Goal: Information Seeking & Learning: Learn about a topic

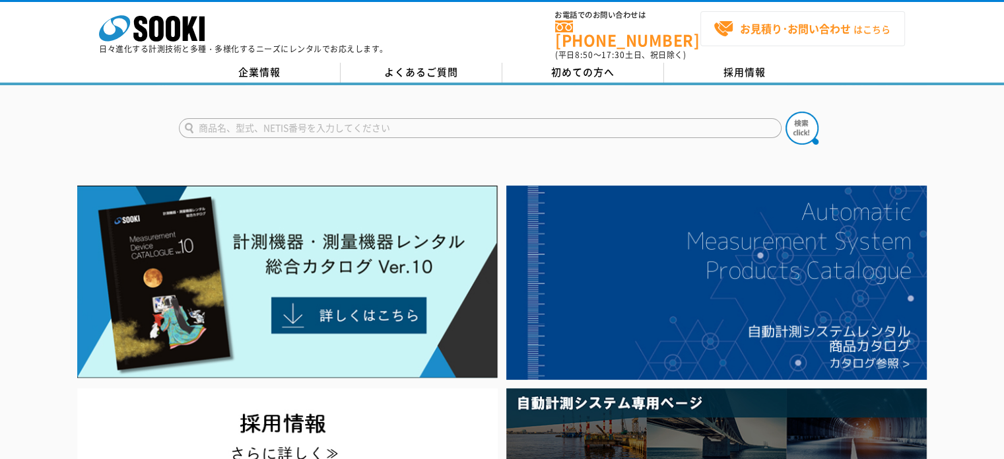
click at [764, 16] on link "お見積り･お問い合わせ はこちら" at bounding box center [802, 28] width 205 height 35
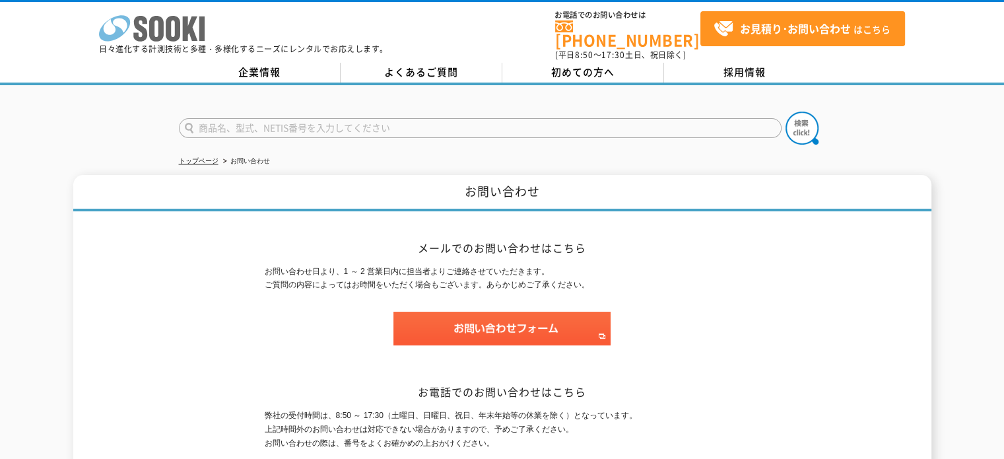
click at [164, 46] on p "日々進化する計測技術と多種・多様化するニーズにレンタルでお応えします。" at bounding box center [243, 49] width 289 height 8
click at [168, 23] on icon at bounding box center [173, 29] width 15 height 26
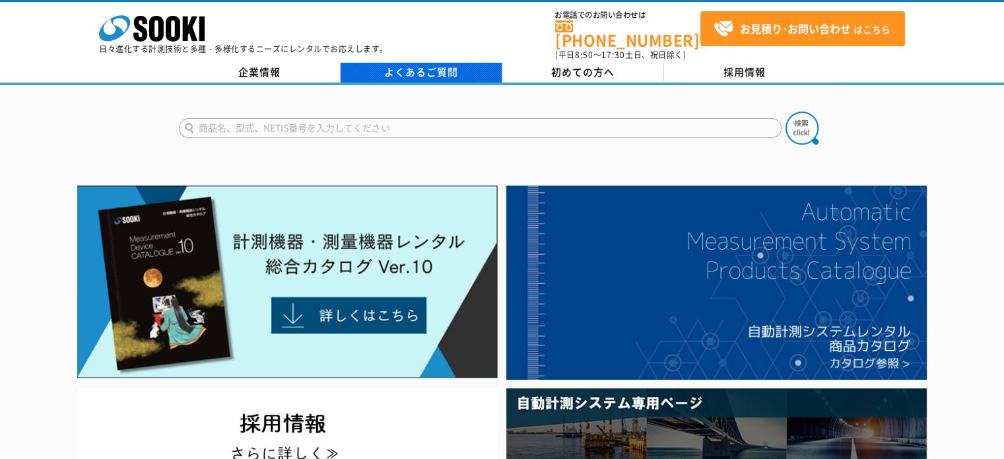
click at [393, 63] on link "よくあるご質問" at bounding box center [422, 73] width 162 height 20
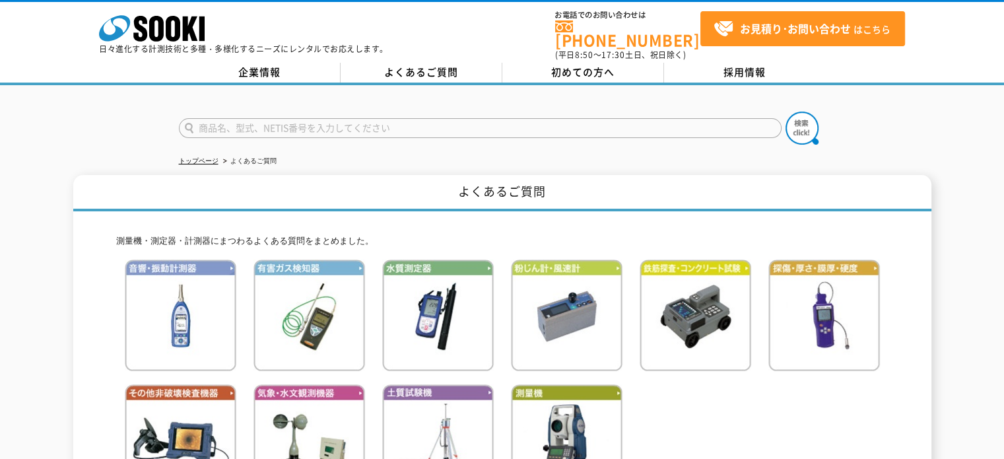
scroll to position [132, 0]
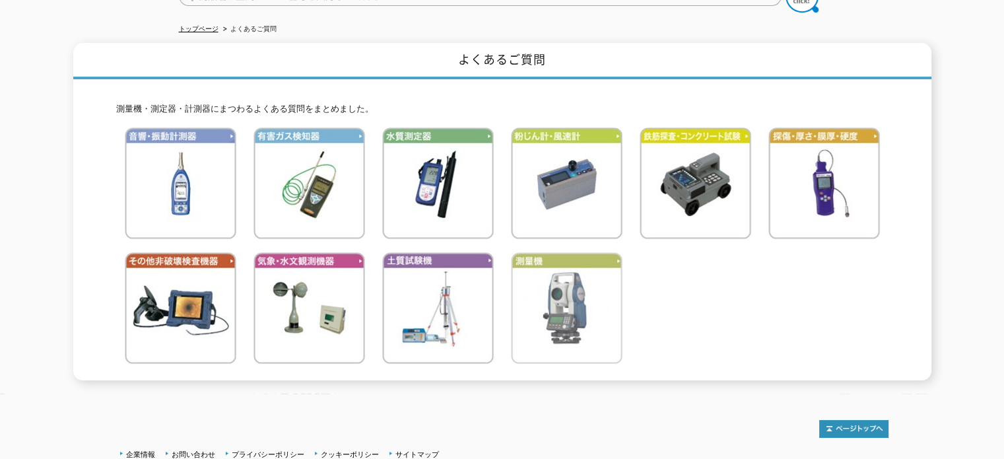
click at [562, 275] on img at bounding box center [567, 308] width 112 height 112
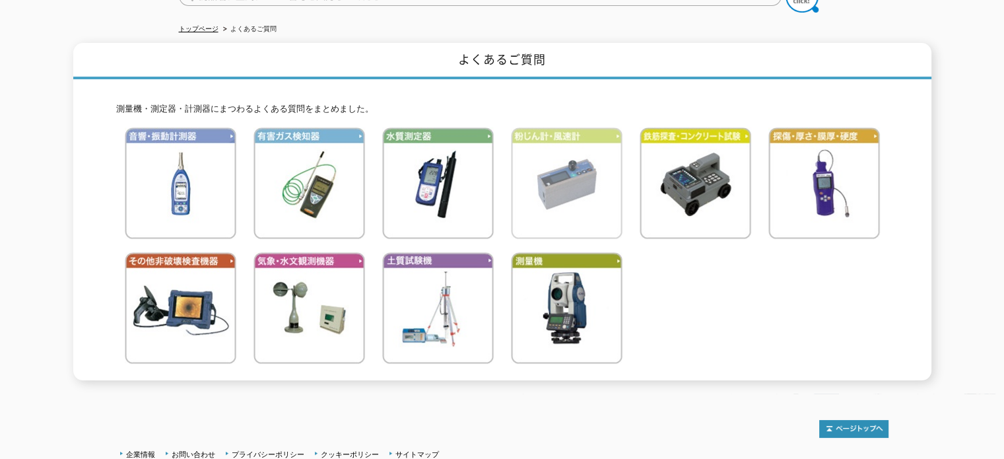
scroll to position [0, 0]
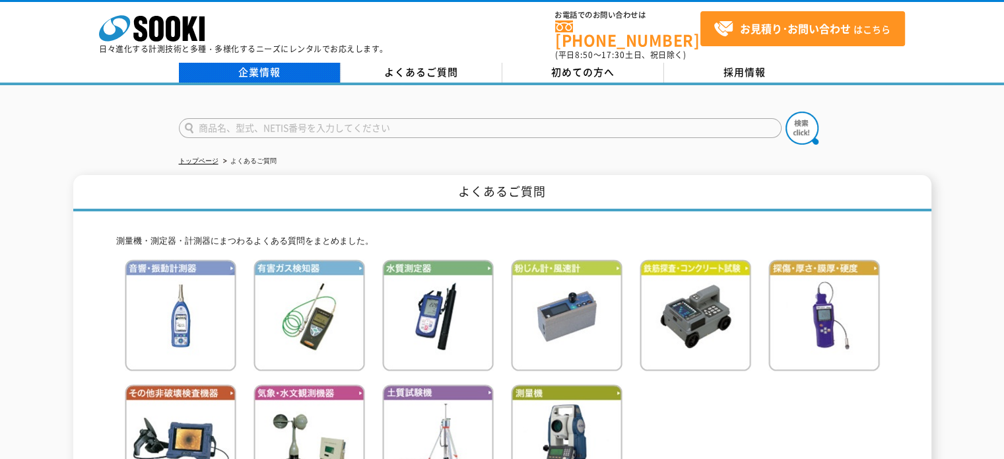
click at [281, 67] on link "企業情報" at bounding box center [260, 73] width 162 height 20
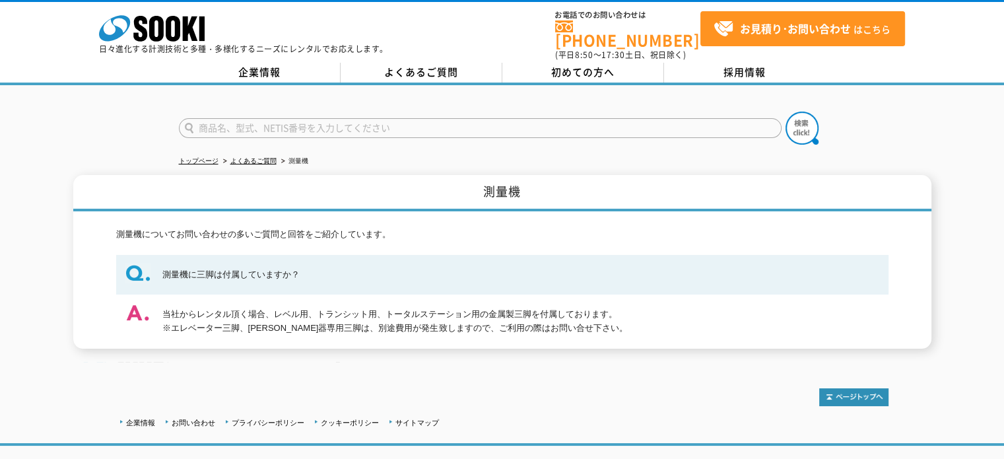
scroll to position [69, 0]
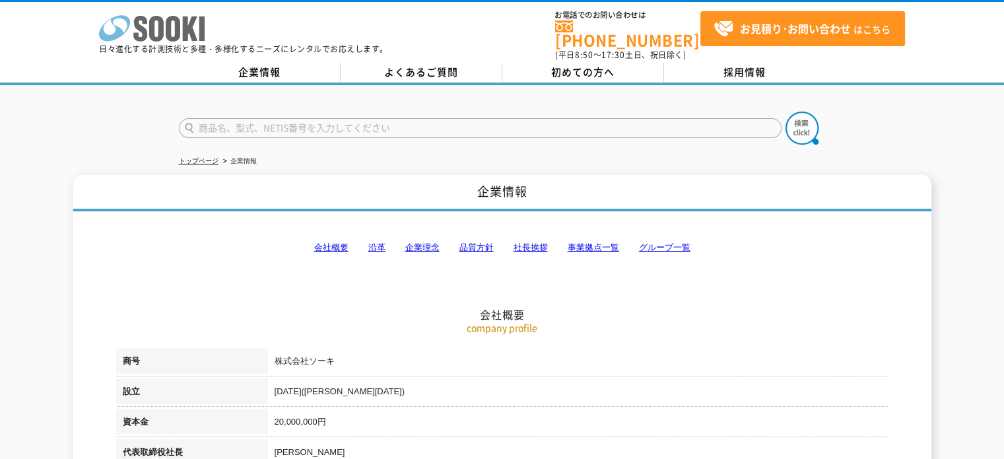
click at [145, 26] on icon "株式会社 ソーキ" at bounding box center [152, 28] width 106 height 26
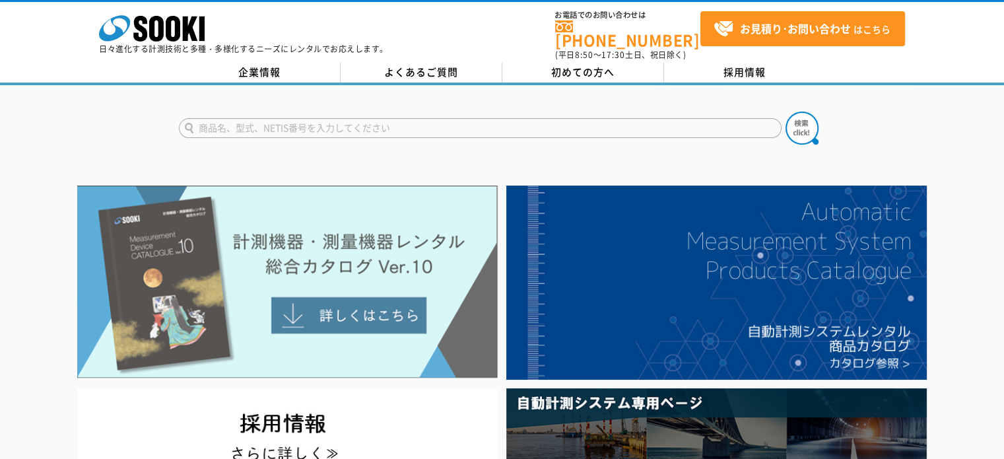
click at [298, 240] on img at bounding box center [287, 281] width 420 height 193
